Goal: Use online tool/utility: Utilize a website feature to perform a specific function

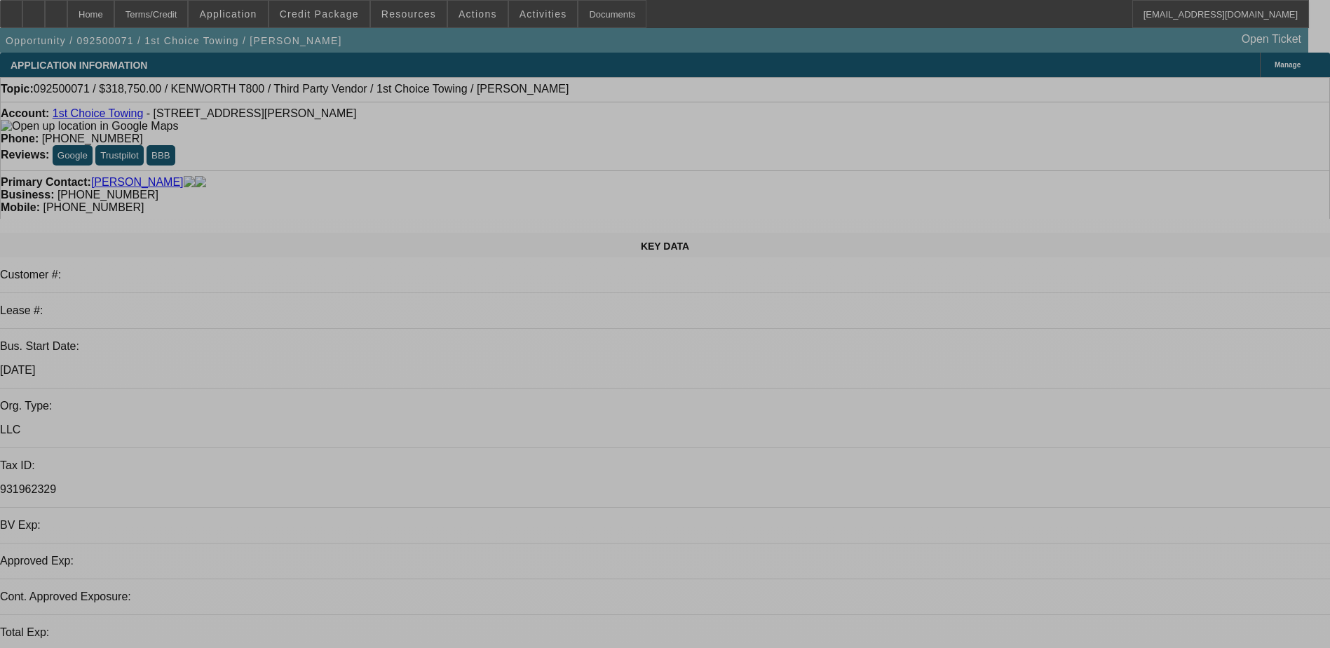
select select "0.15"
select select "2"
select select "0.1"
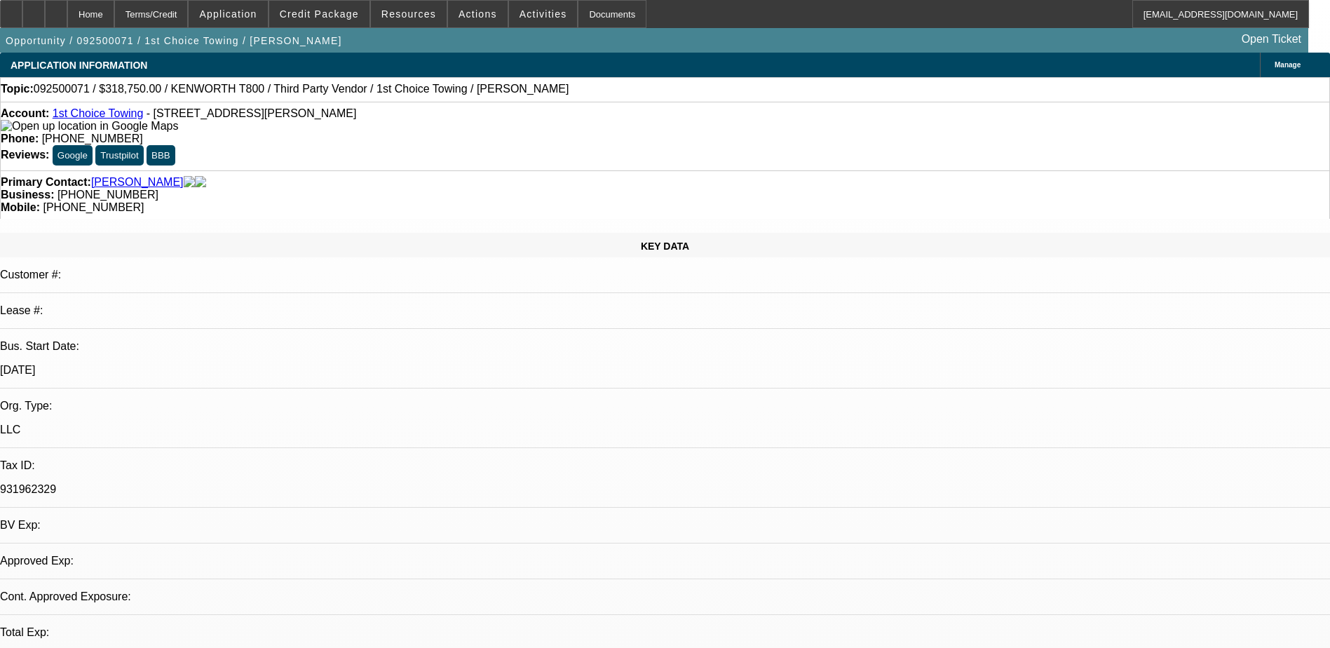
select select "1"
select select "2"
select select "4"
drag, startPoint x: 557, startPoint y: 118, endPoint x: 487, endPoint y: 118, distance: 70.8
click at [487, 133] on div "Phone: [PHONE_NUMBER]" at bounding box center [665, 139] width 1329 height 13
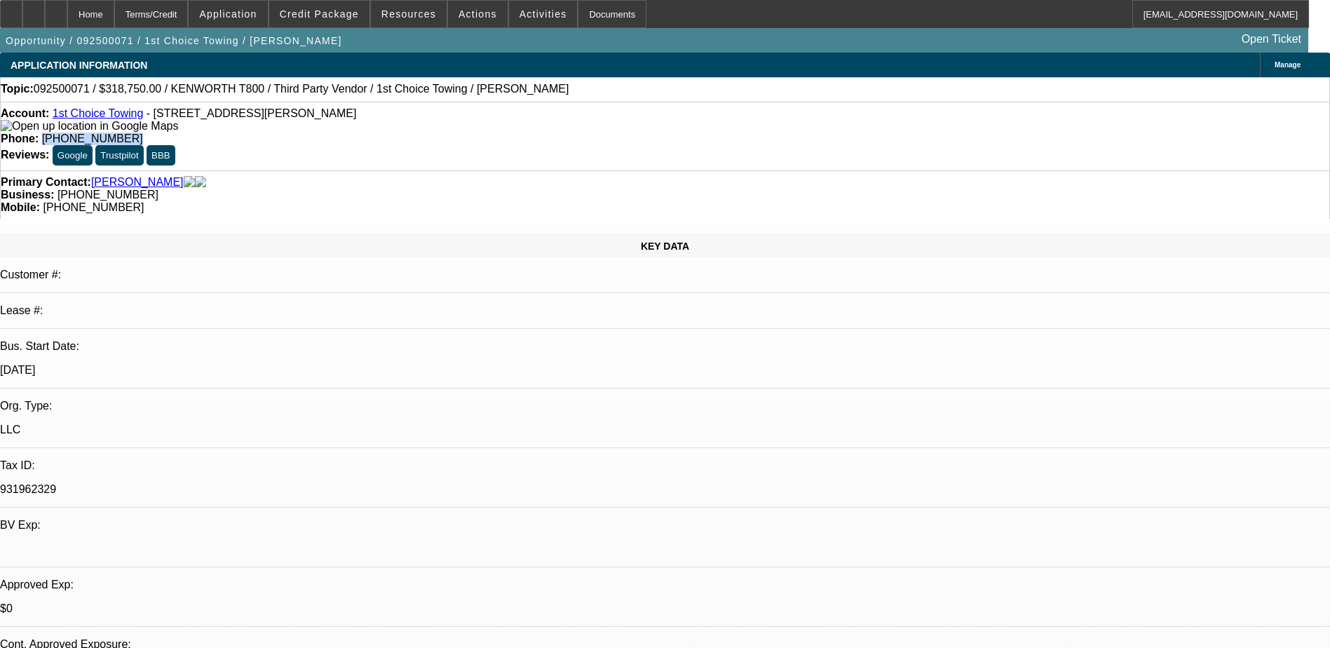
drag, startPoint x: 487, startPoint y: 118, endPoint x: 516, endPoint y: 116, distance: 29.5
copy span "[PHONE_NUMBER]"
click at [114, 118] on link "1st Choice Towing" at bounding box center [98, 113] width 91 height 12
